Goal: Information Seeking & Learning: Learn about a topic

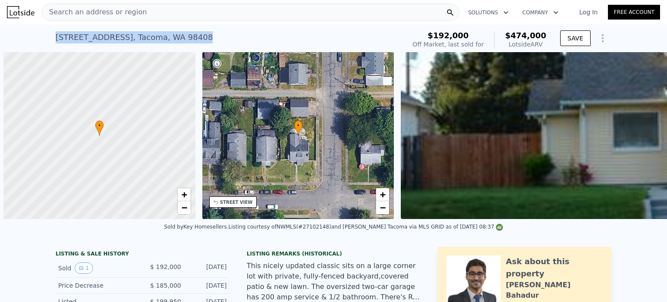
scroll to position [0, 3]
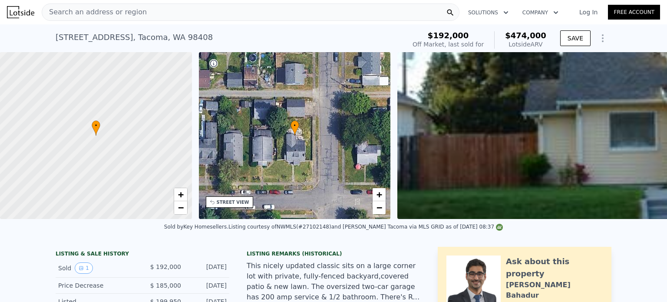
click at [214, 12] on div "Search an address or region" at bounding box center [251, 11] width 418 height 17
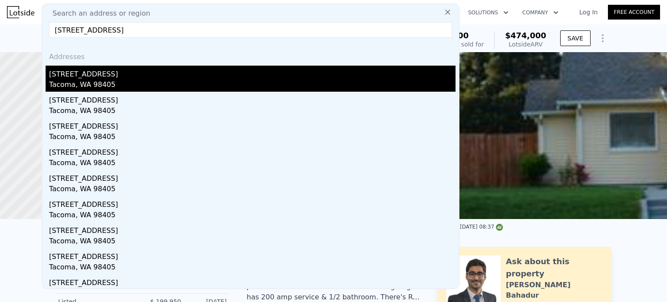
type input "[STREET_ADDRESS]"
drag, startPoint x: 207, startPoint y: 85, endPoint x: 215, endPoint y: 23, distance: 62.2
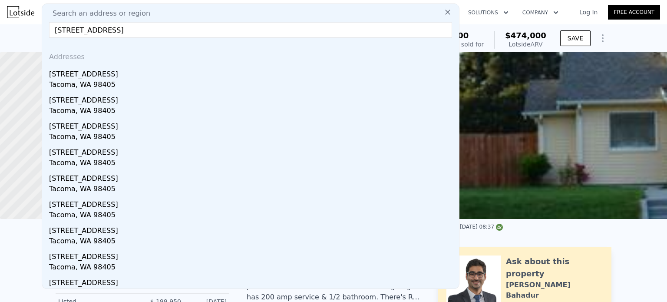
click at [207, 85] on div "Tacoma, WA 98405" at bounding box center [252, 85] width 406 height 12
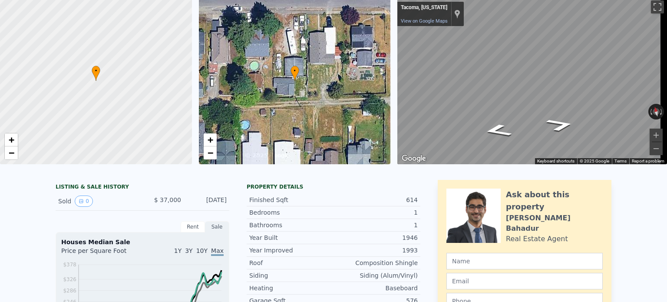
scroll to position [3, 0]
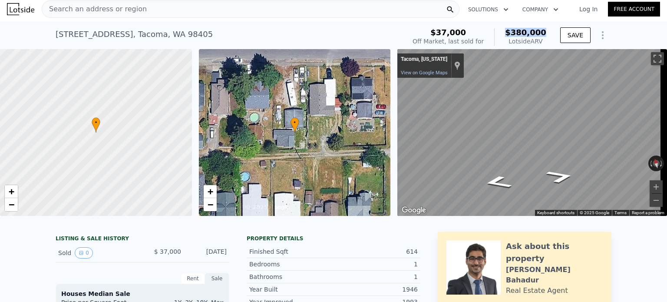
drag, startPoint x: 511, startPoint y: 30, endPoint x: 546, endPoint y: 31, distance: 34.8
click at [546, 31] on div "$37,000 Off Market, last sold for $380,000 Lotside ARV" at bounding box center [479, 37] width 141 height 24
copy span "$380,000"
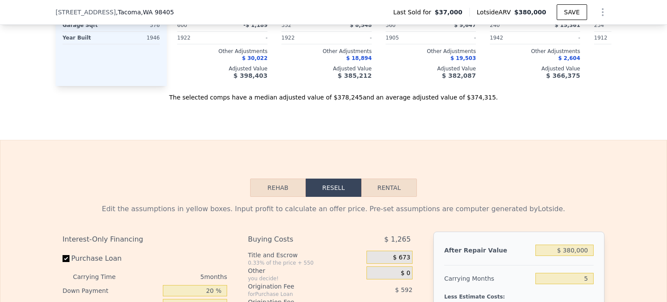
scroll to position [1155, 0]
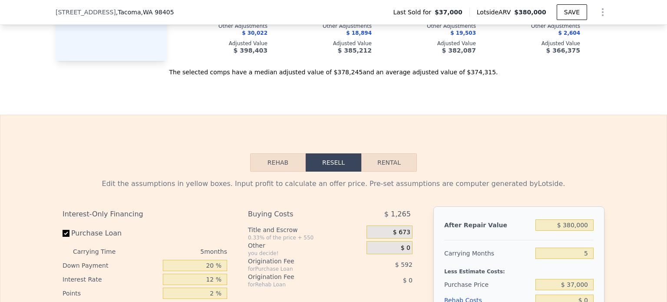
click at [277, 170] on button "Rehab" at bounding box center [278, 162] width 56 height 18
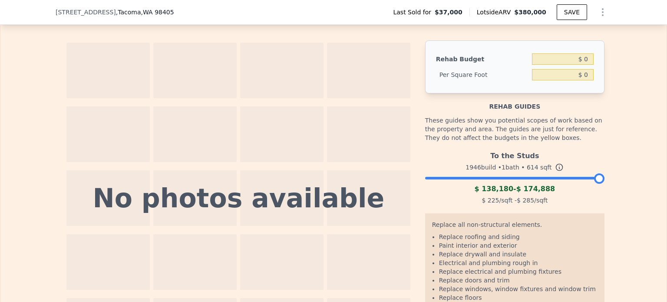
scroll to position [1328, 0]
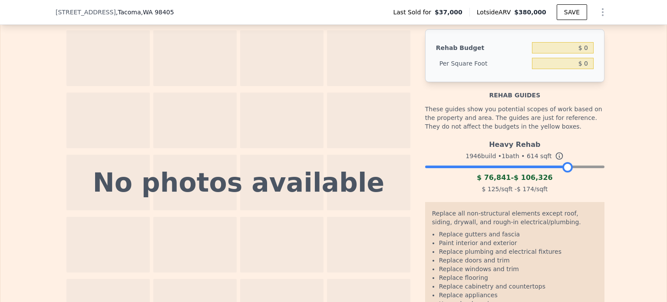
click at [564, 167] on div at bounding box center [514, 164] width 179 height 5
